Goal: Information Seeking & Learning: Compare options

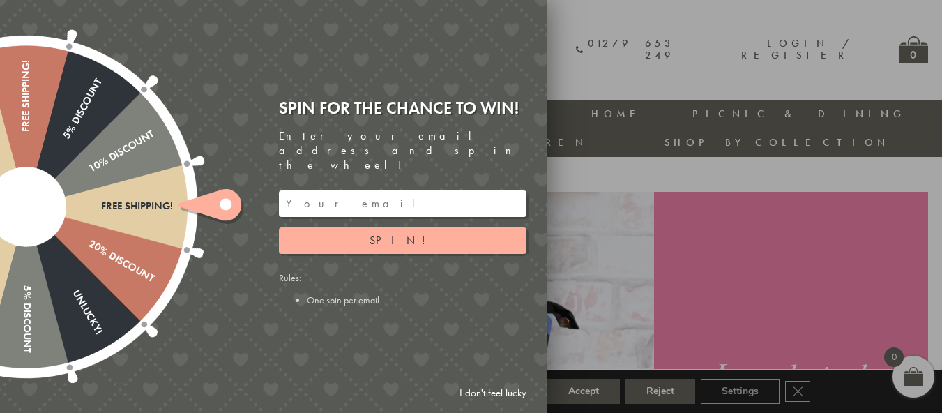
click at [584, 50] on div at bounding box center [471, 206] width 942 height 413
click at [496, 393] on link "I don't feel lucky" at bounding box center [492, 393] width 81 height 26
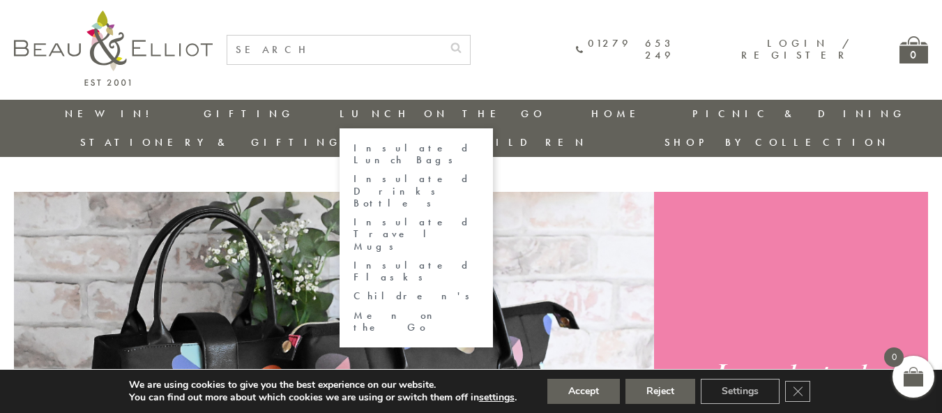
click at [353, 151] on link "Insulated Lunch Bags" at bounding box center [415, 154] width 125 height 24
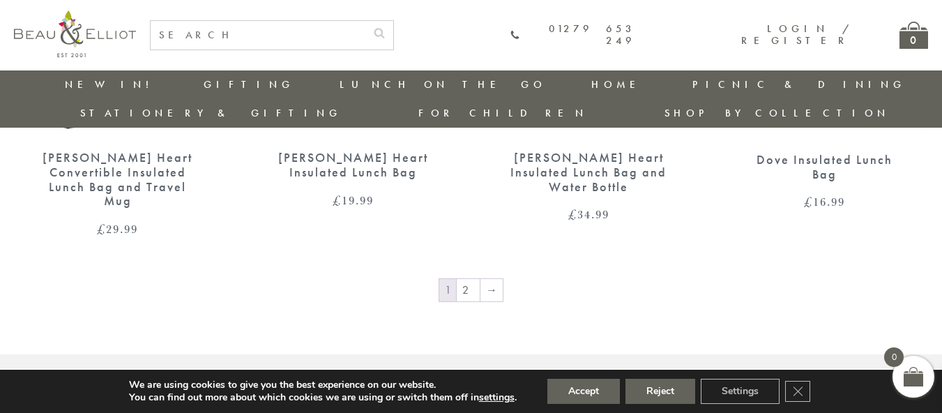
scroll to position [2411, 0]
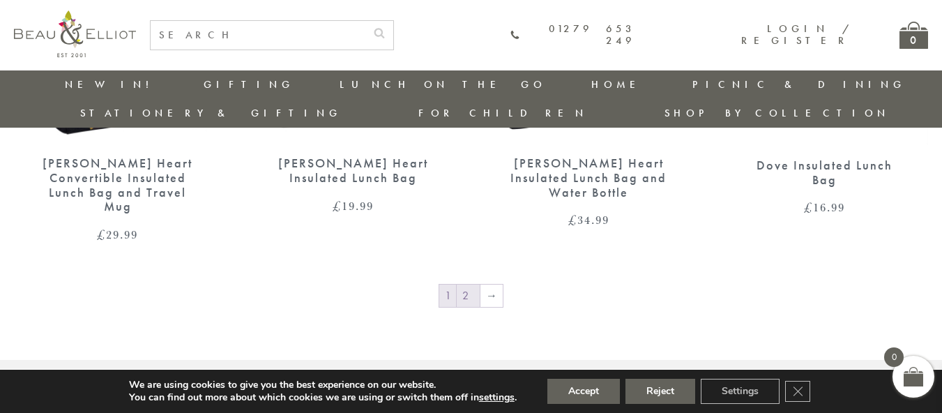
click at [471, 284] on link "2" at bounding box center [468, 295] width 23 height 22
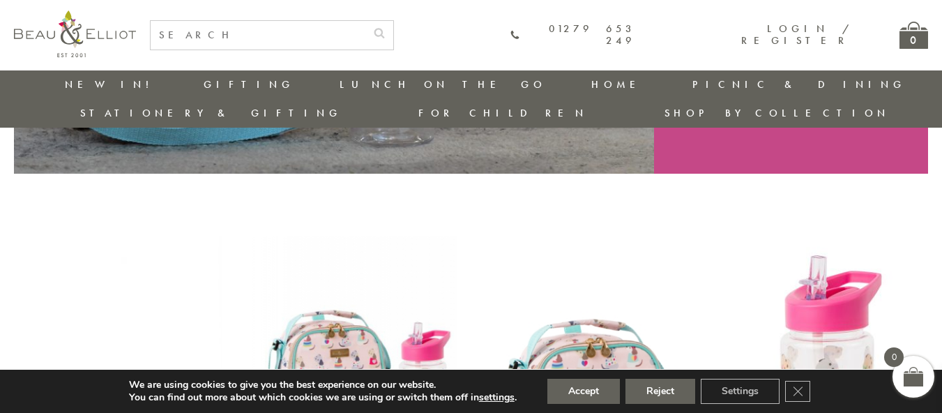
scroll to position [263, 0]
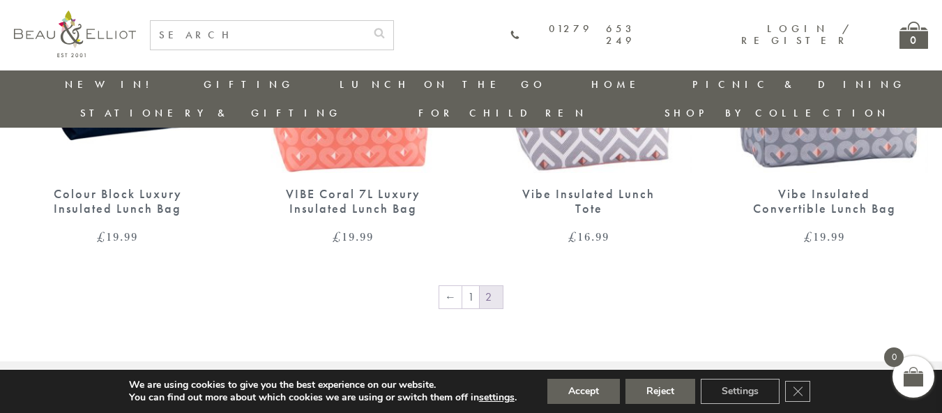
scroll to position [1149, 0]
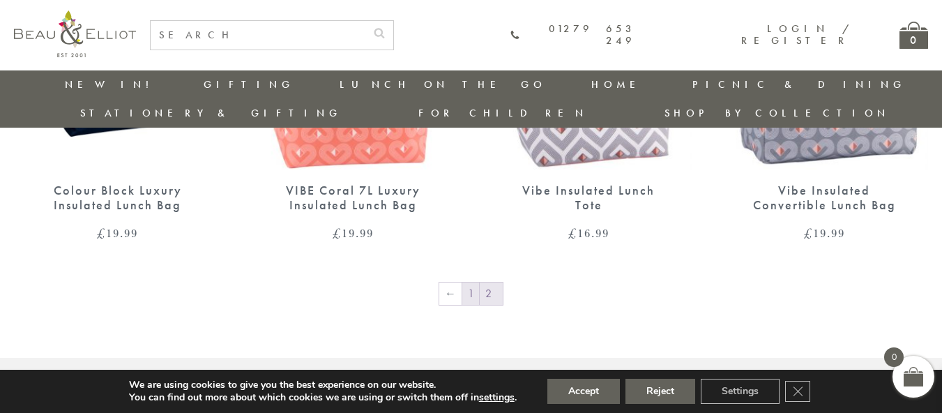
click at [471, 282] on link "1" at bounding box center [470, 293] width 17 height 22
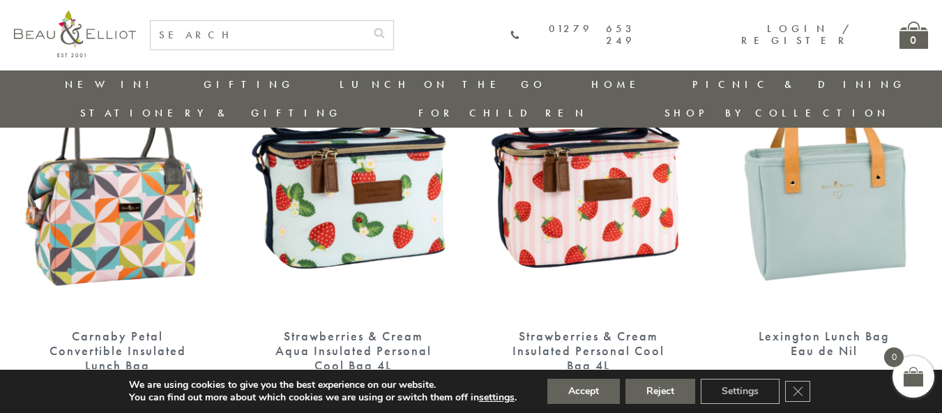
scroll to position [1014, 0]
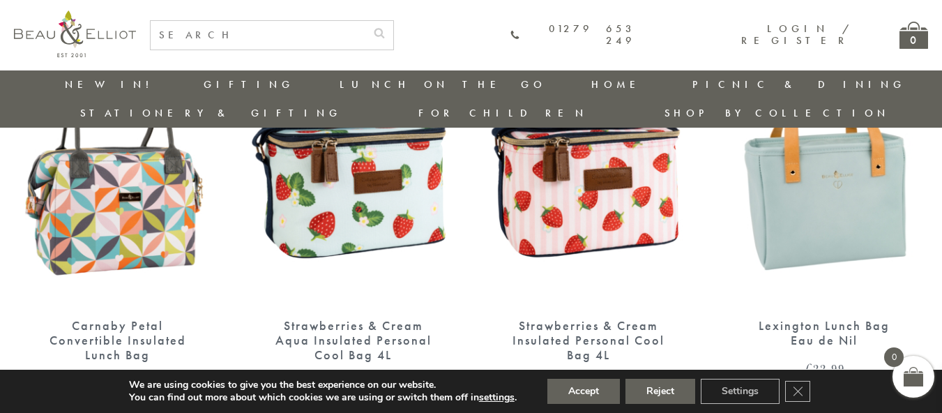
click at [537, 319] on div "Strawberries & Cream Insulated Personal Cool Bag 4L" at bounding box center [589, 340] width 159 height 43
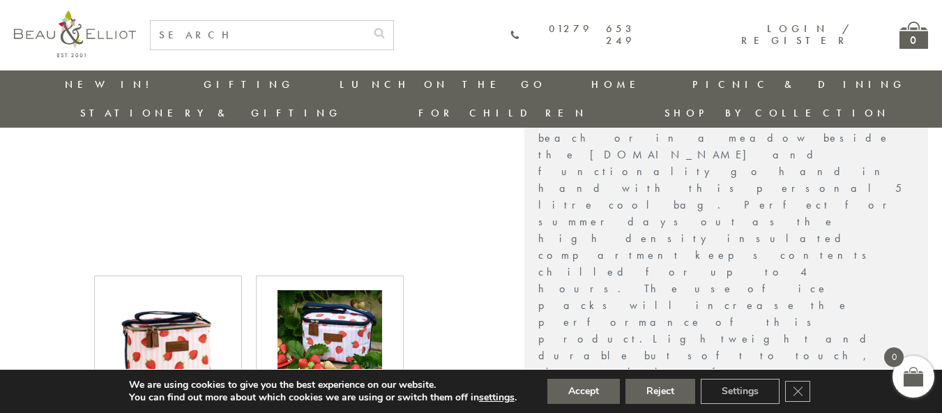
scroll to position [498, 0]
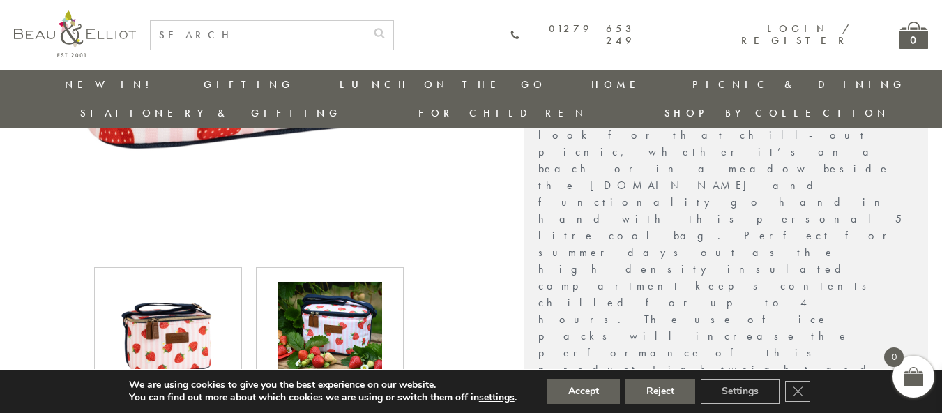
drag, startPoint x: 947, startPoint y: 59, endPoint x: 932, endPoint y: 160, distance: 102.2
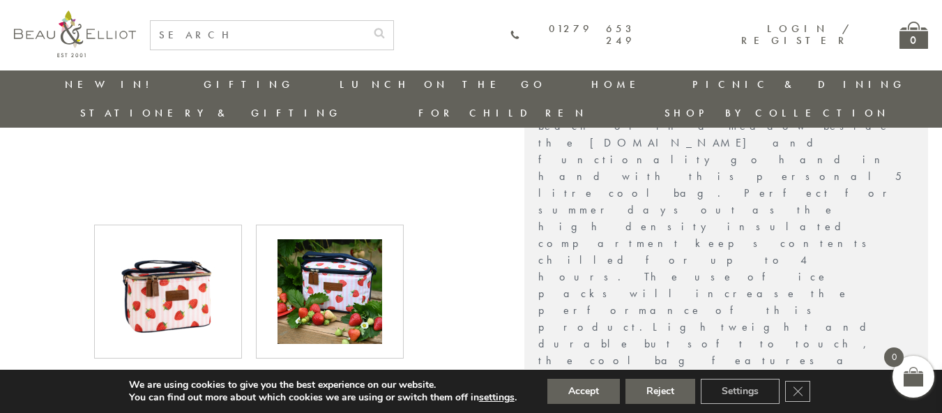
scroll to position [563, 0]
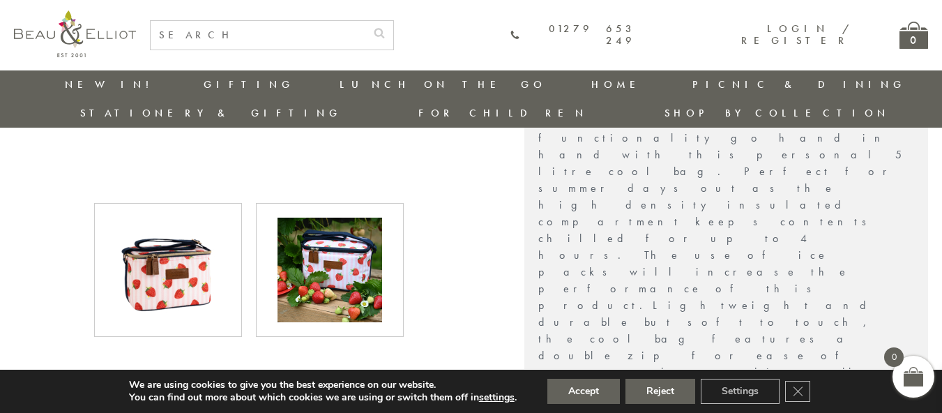
click at [354, 232] on img at bounding box center [329, 269] width 105 height 105
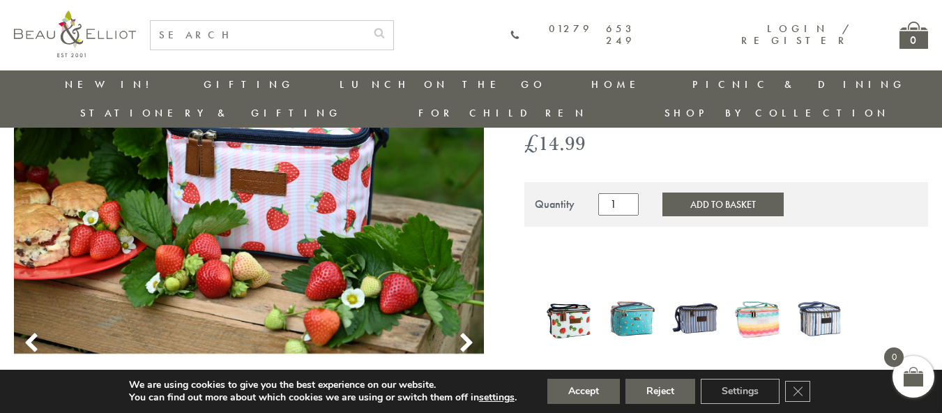
scroll to position [140, 0]
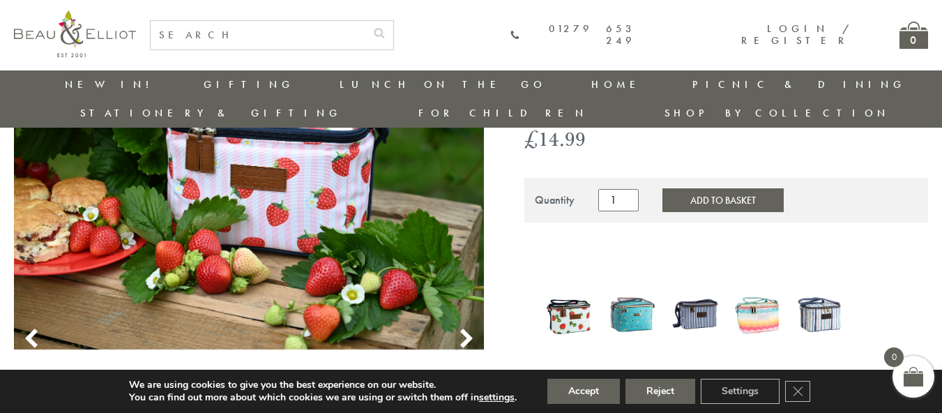
click at [629, 282] on img at bounding box center [632, 313] width 49 height 63
